Goal: Book appointment/travel/reservation

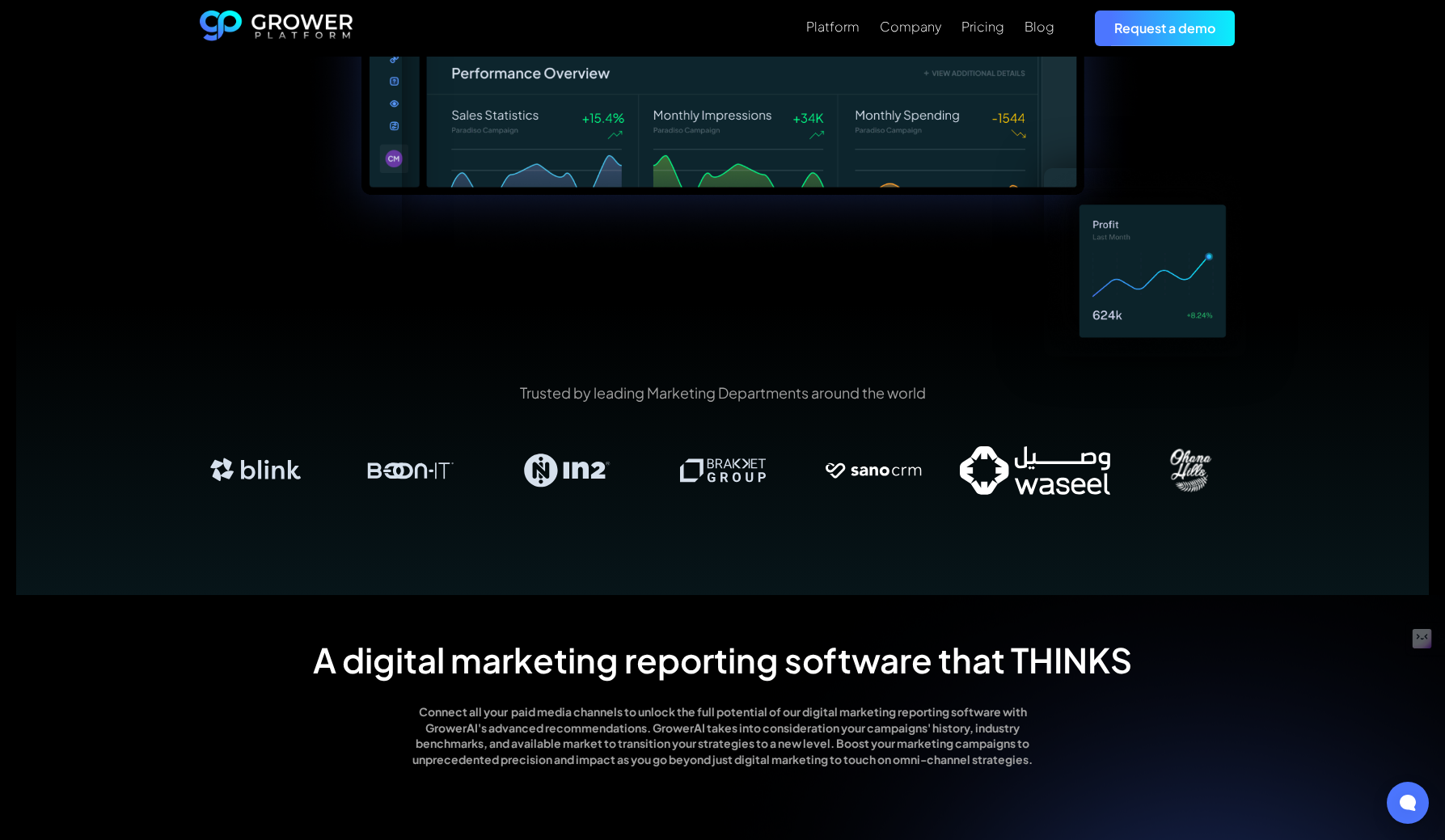
scroll to position [813, 0]
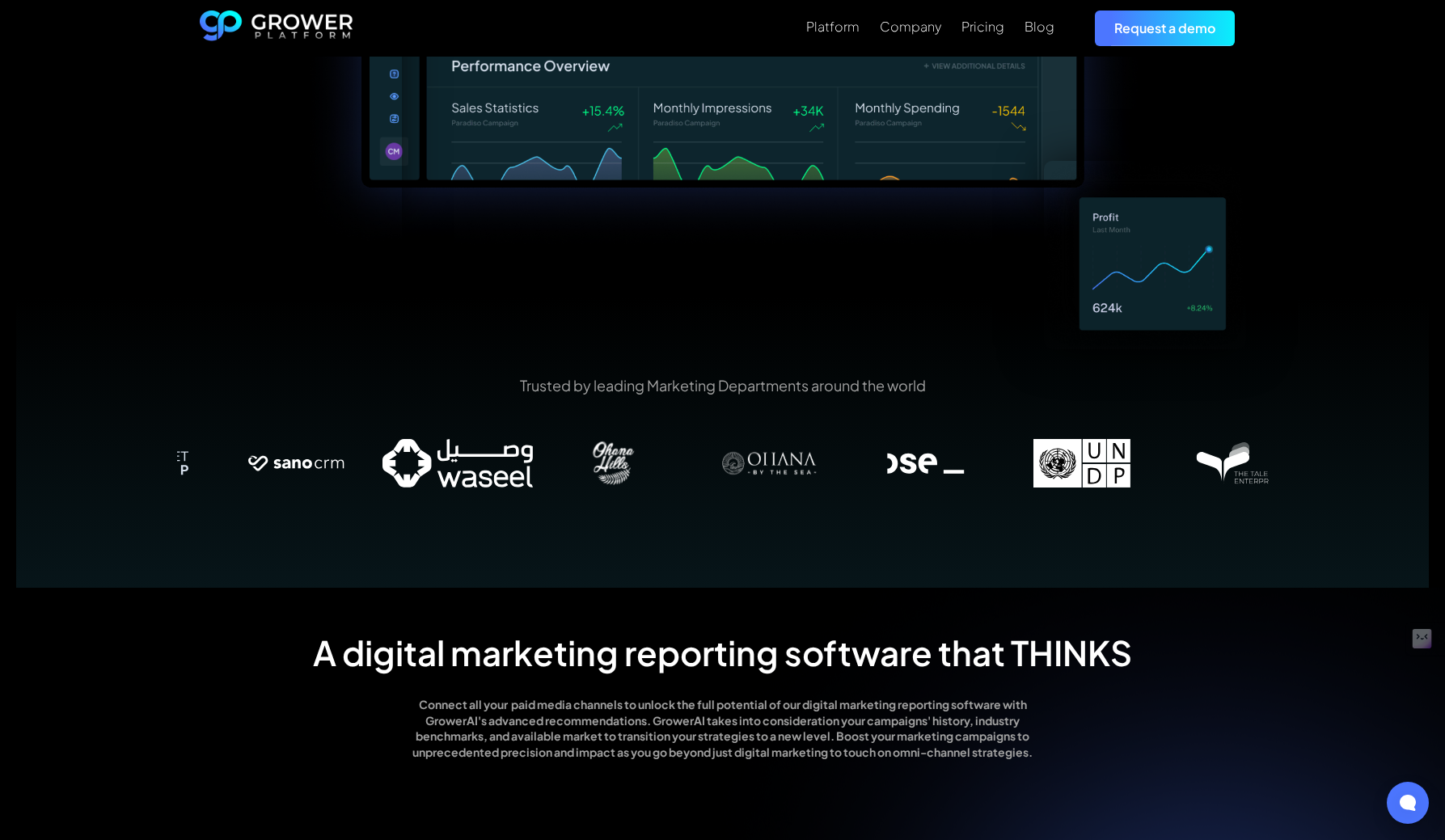
drag, startPoint x: 949, startPoint y: 437, endPoint x: 371, endPoint y: 442, distance: 578.0
click at [371, 441] on img at bounding box center [302, 462] width 156 height 48
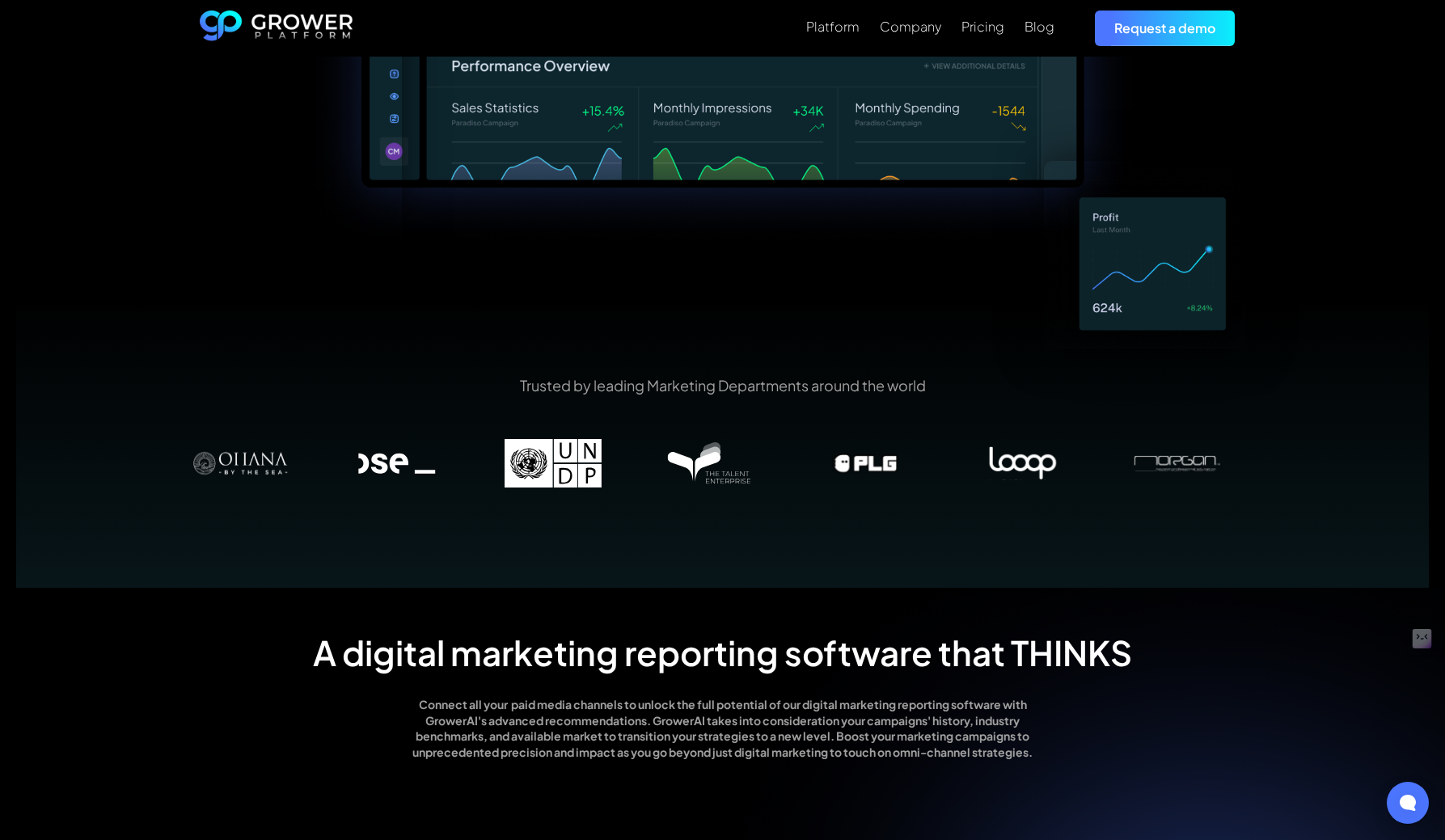
drag, startPoint x: 1131, startPoint y: 460, endPoint x: 189, endPoint y: 429, distance: 942.5
click at [188, 439] on img at bounding box center [242, 462] width 156 height 48
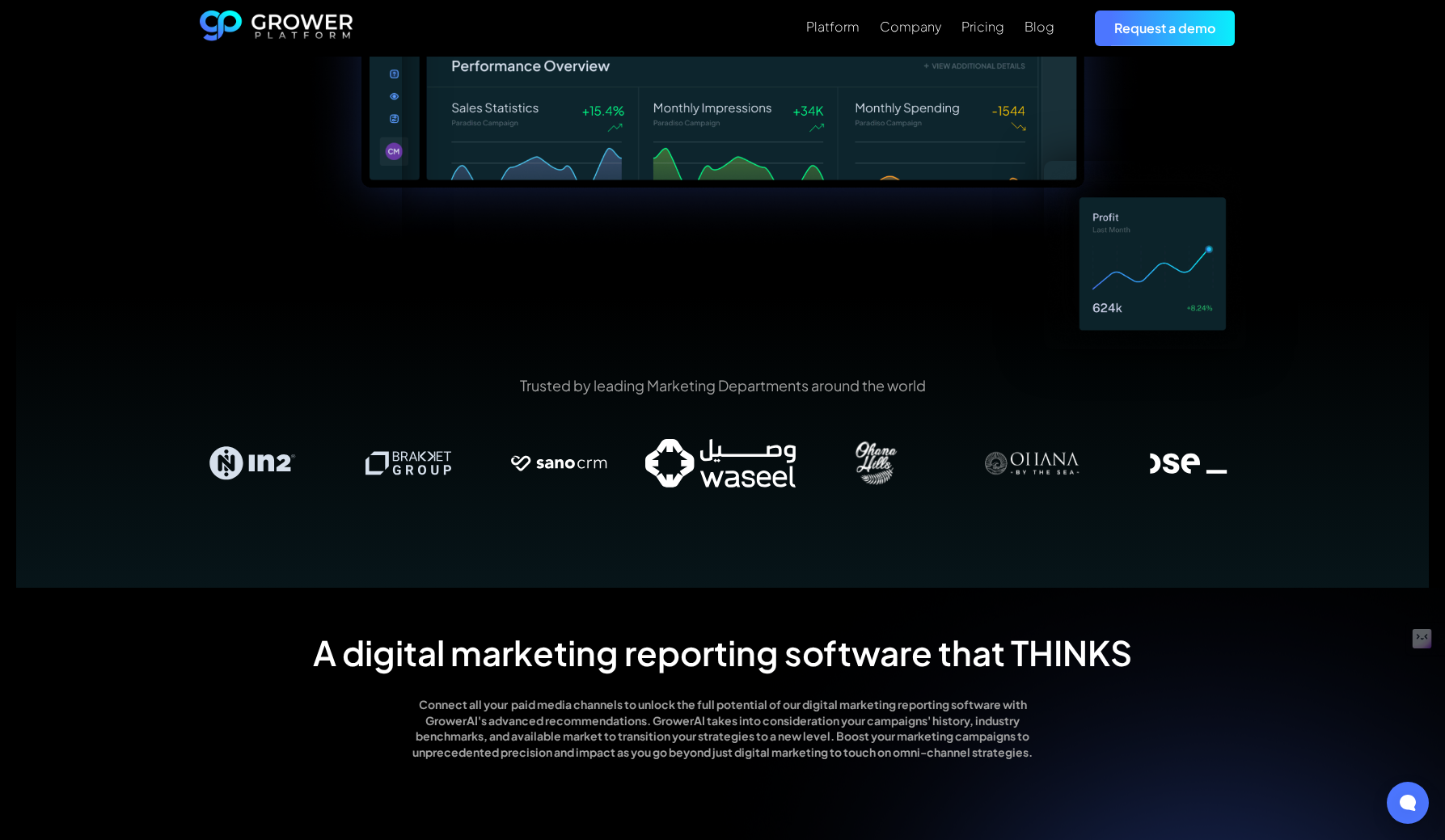
drag, startPoint x: 851, startPoint y: 450, endPoint x: -73, endPoint y: 414, distance: 924.7
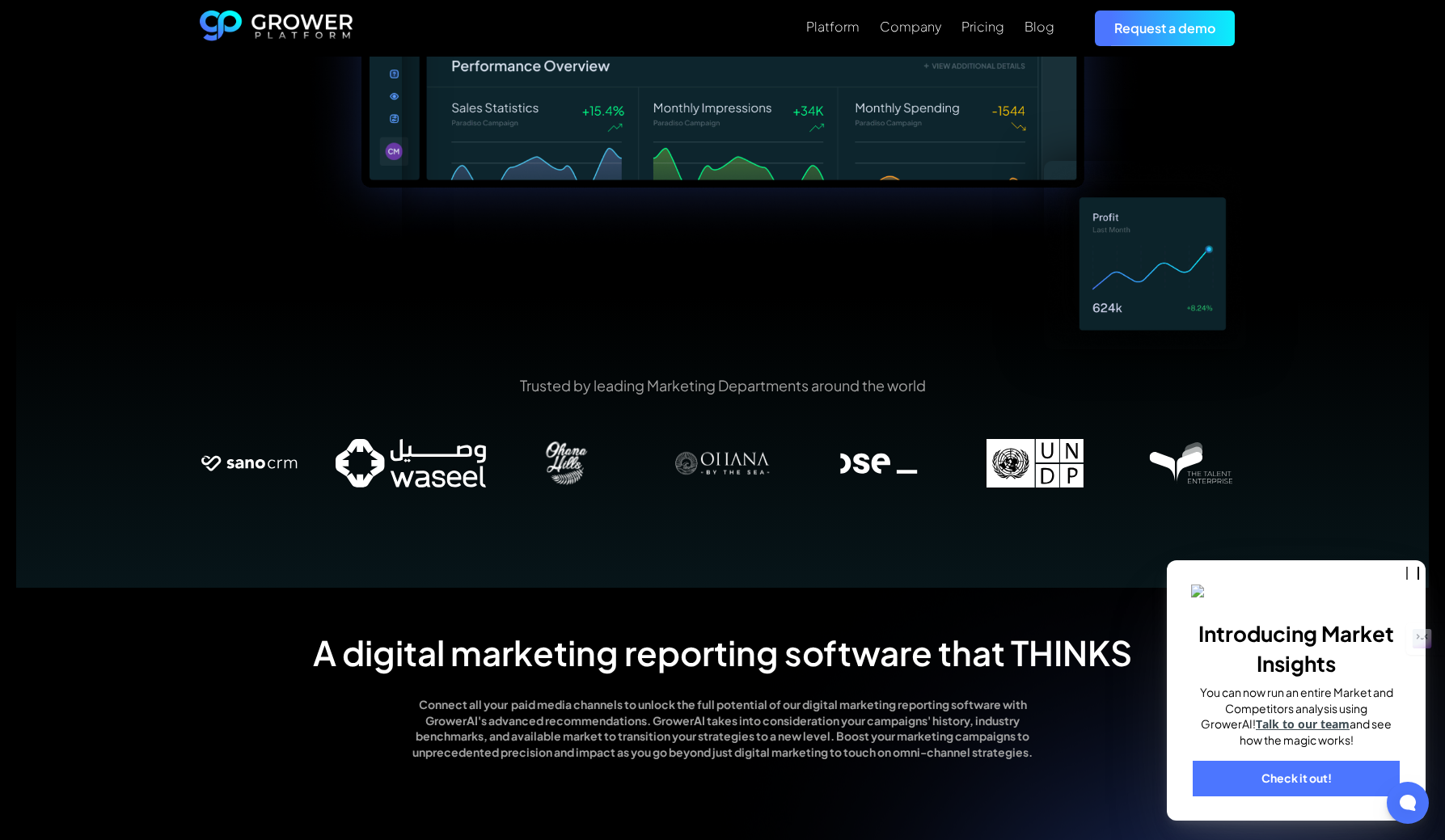
drag, startPoint x: 1193, startPoint y: 445, endPoint x: -134, endPoint y: 439, distance: 1327.0
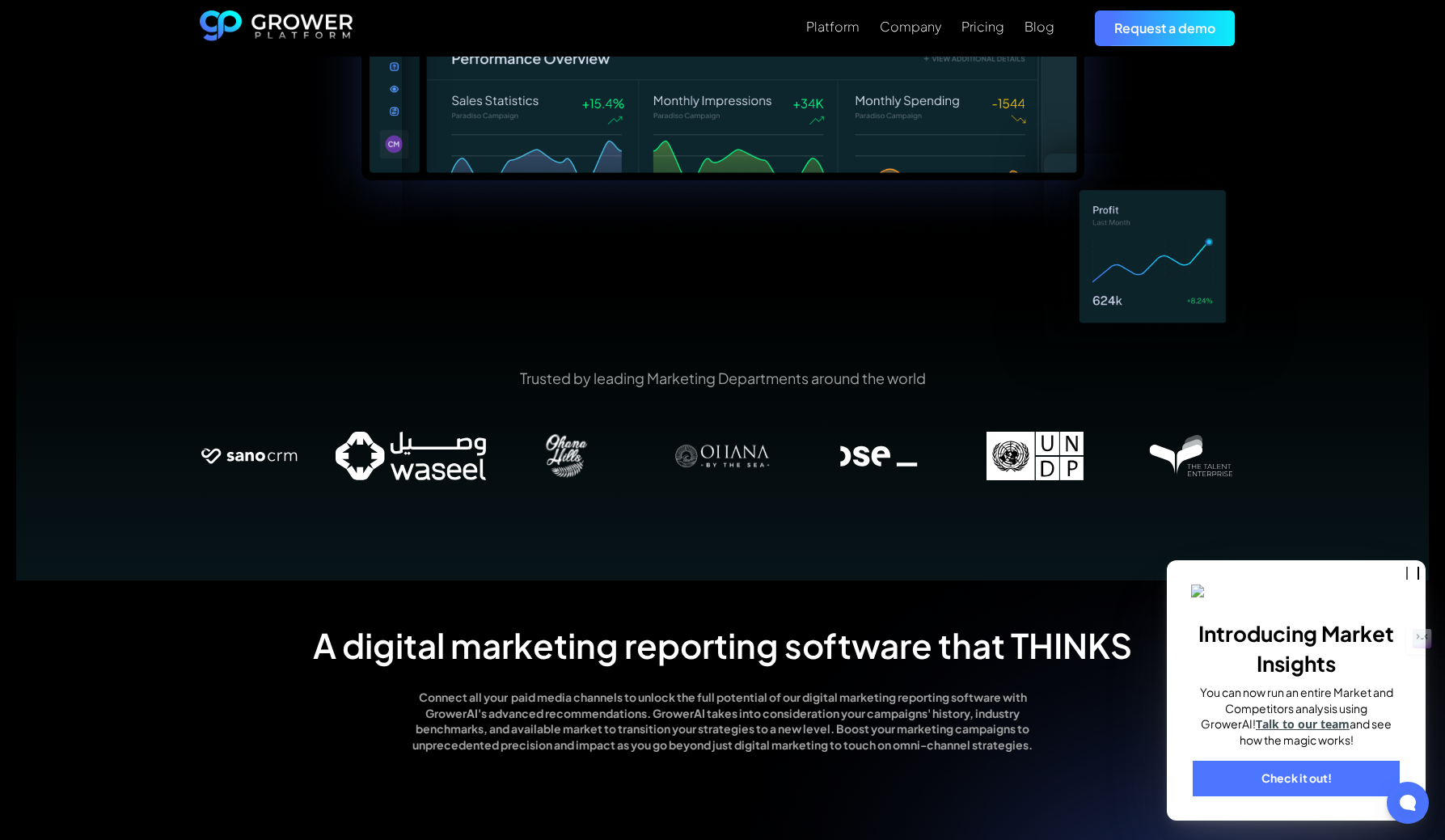
click at [875, 440] on img at bounding box center [879, 455] width 156 height 48
click at [1177, 445] on img at bounding box center [1192, 455] width 156 height 48
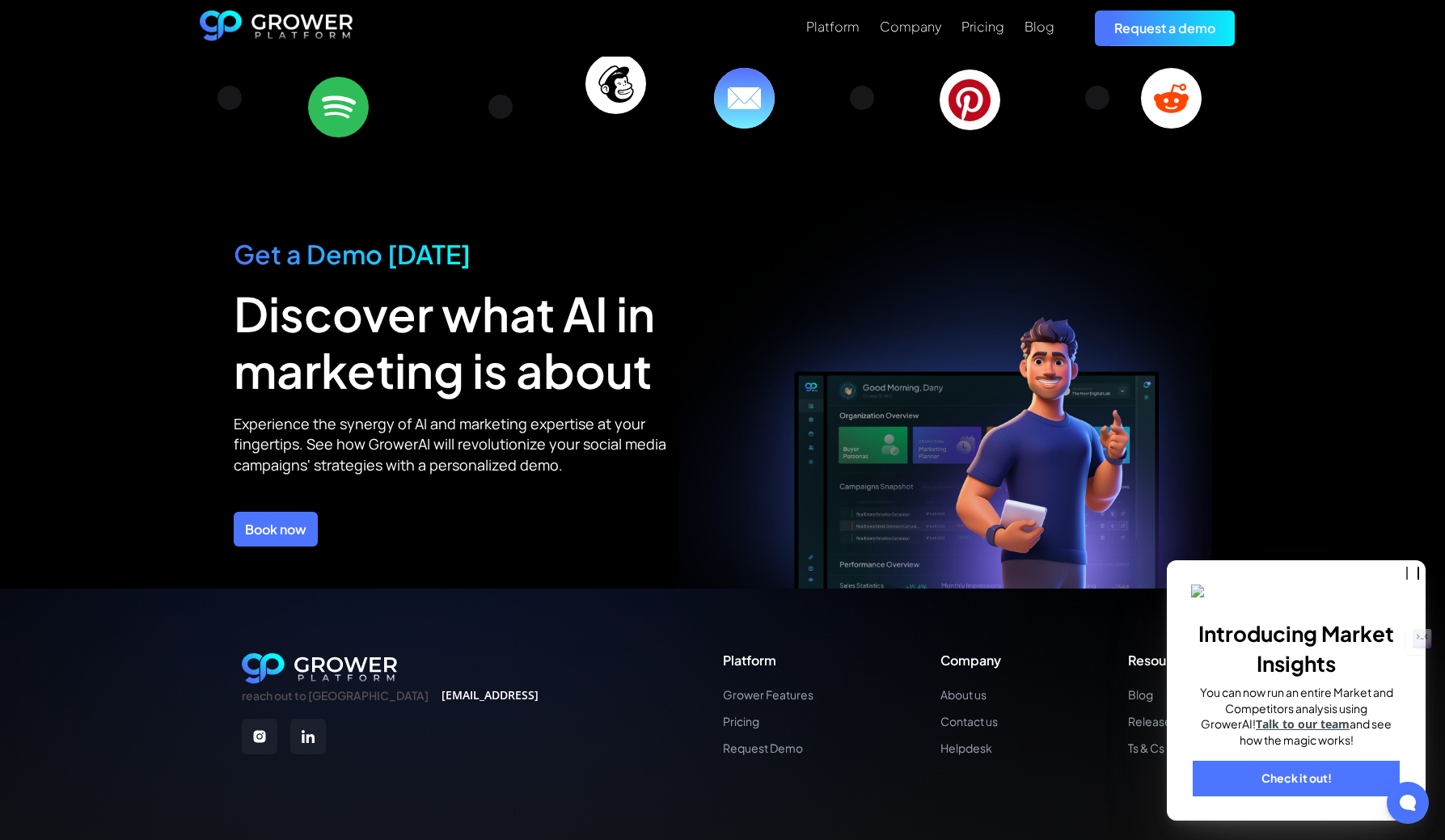
scroll to position [5631, 0]
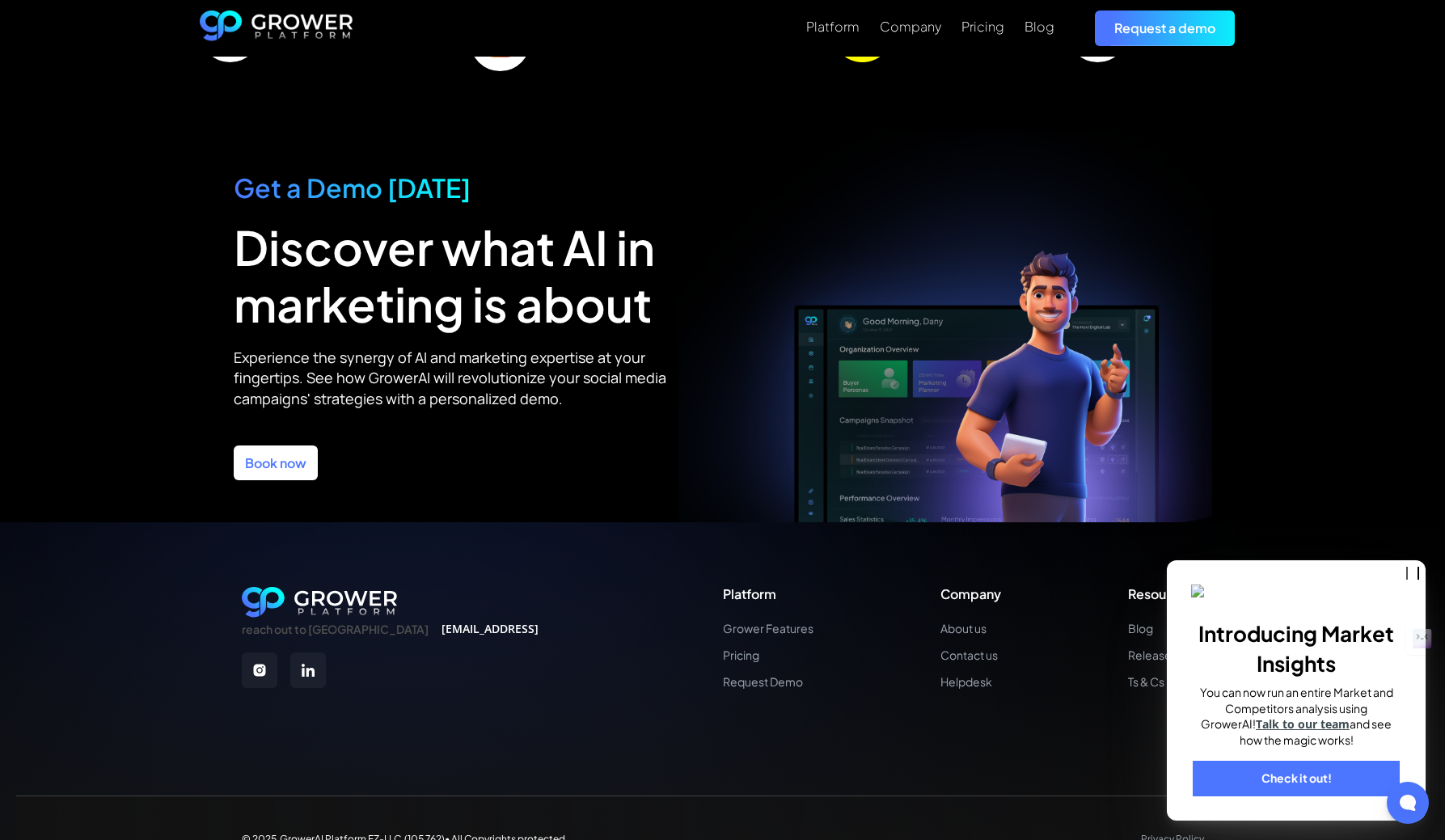
click at [292, 445] on link "Book now" at bounding box center [275, 462] width 84 height 35
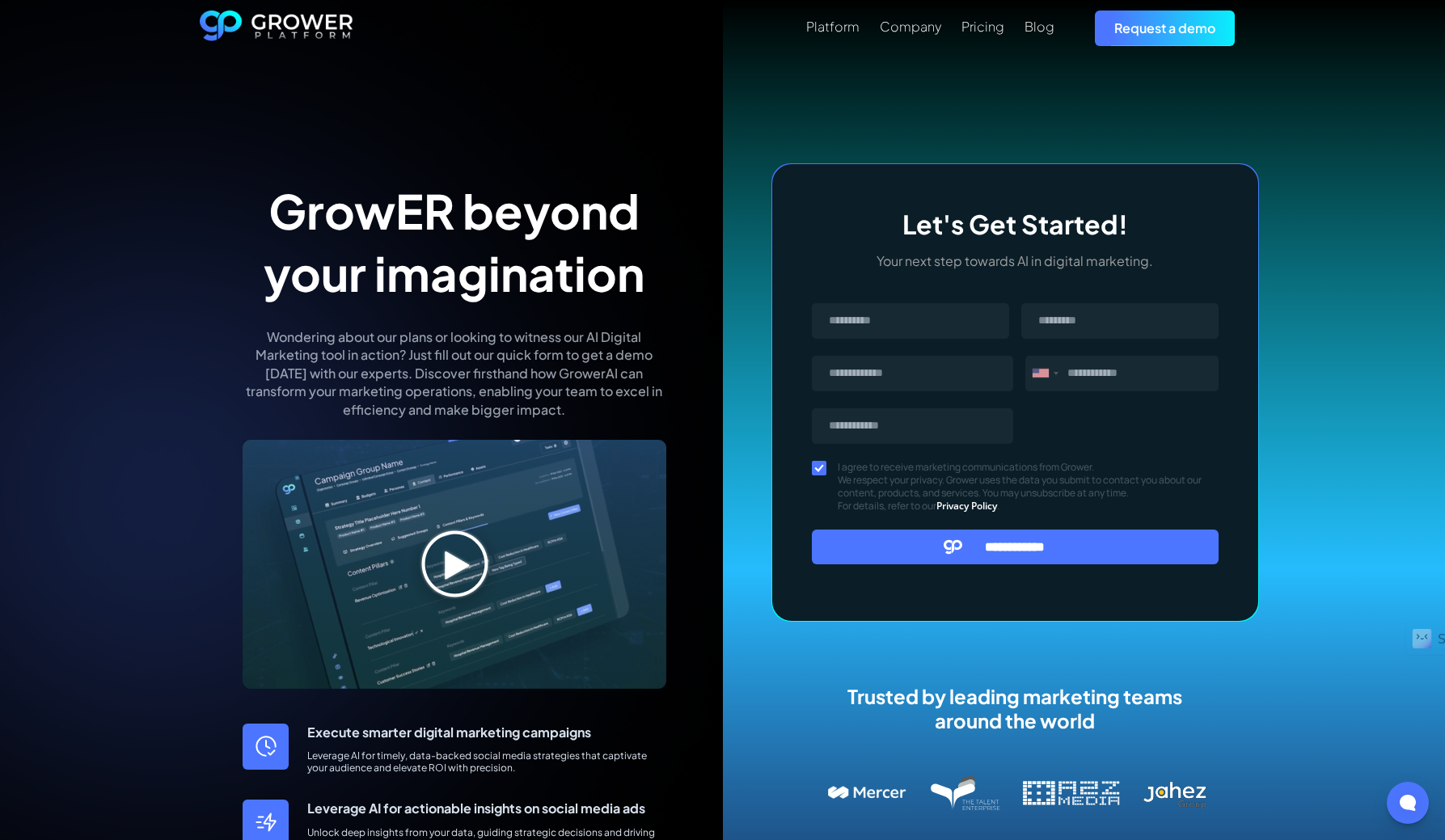
click at [886, 325] on input "Message" at bounding box center [910, 321] width 197 height 35
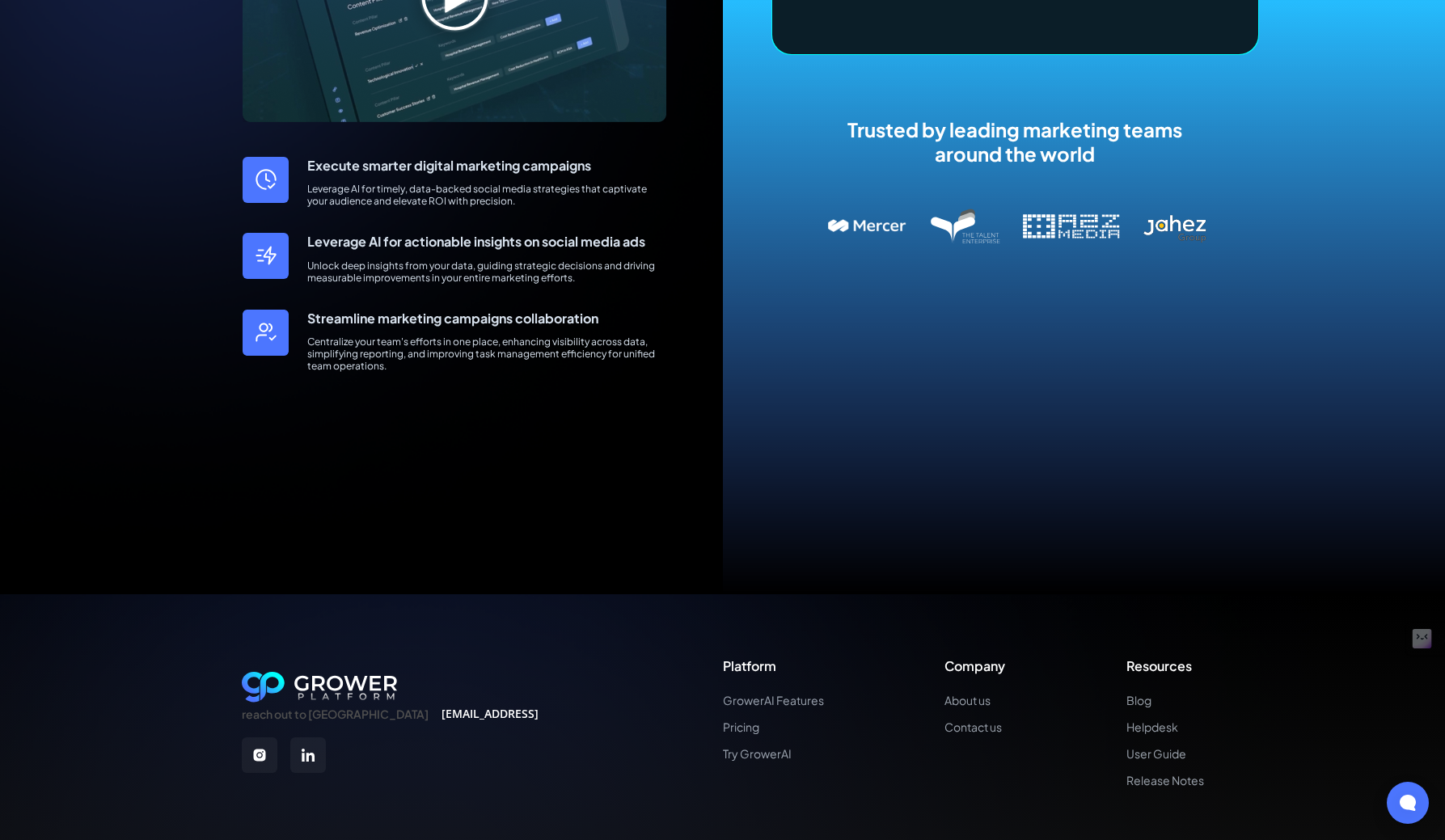
scroll to position [708, 0]
